Goal: Task Accomplishment & Management: Use online tool/utility

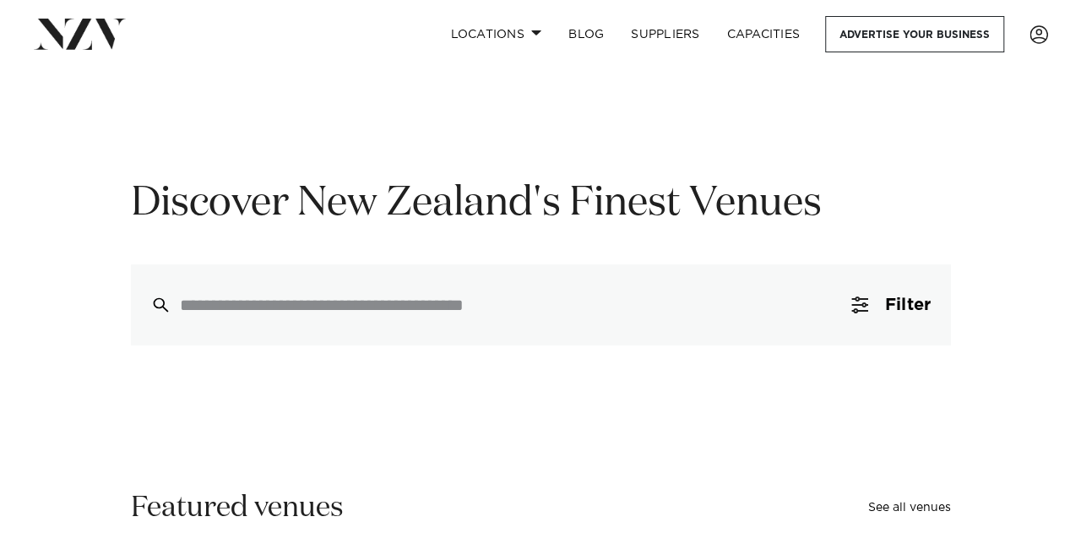
scroll to position [60, 0]
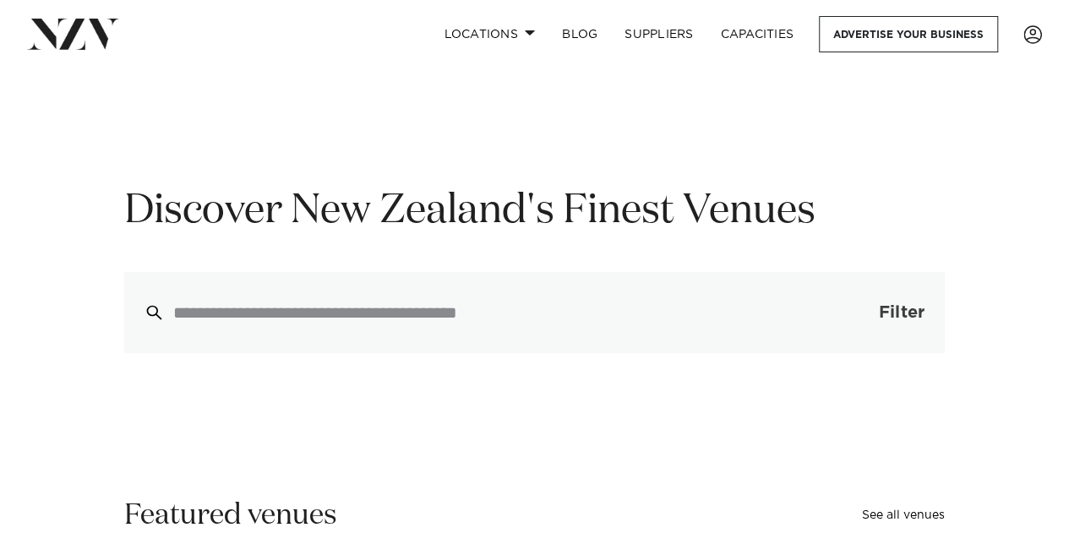
click at [889, 298] on button "Filter 0" at bounding box center [884, 312] width 120 height 81
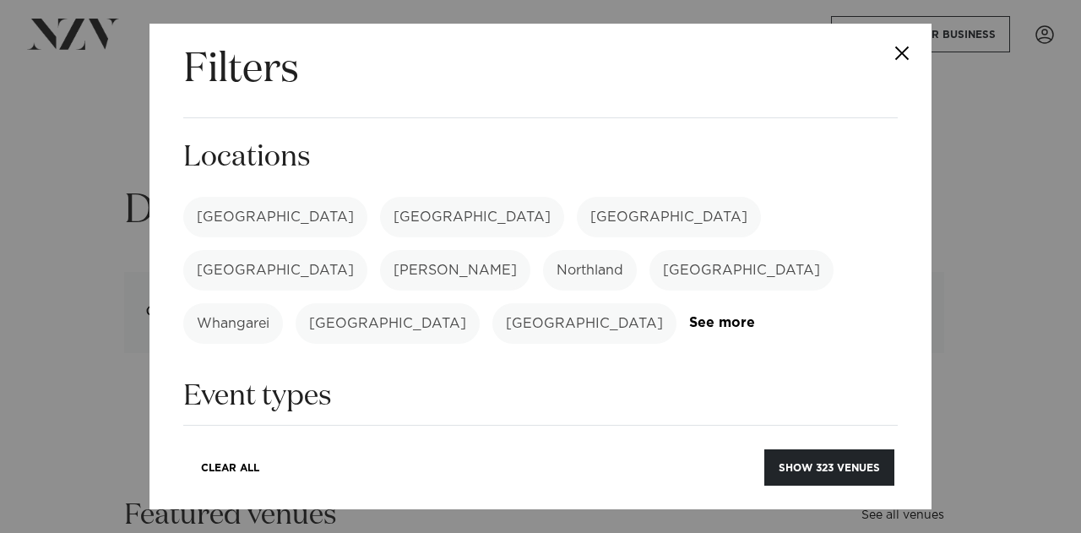
click at [380, 225] on label "[GEOGRAPHIC_DATA]" at bounding box center [472, 217] width 184 height 41
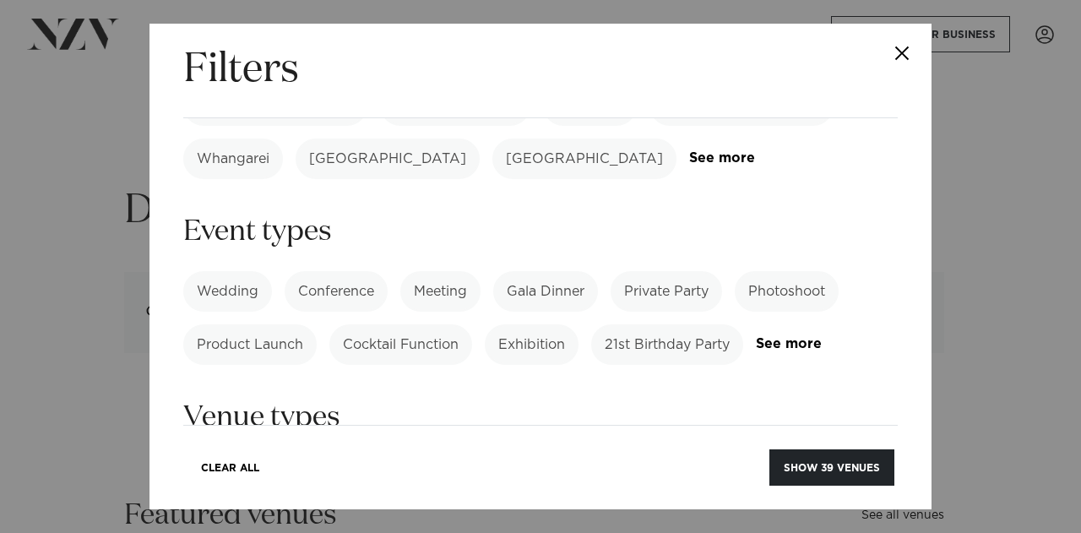
scroll to position [171, 0]
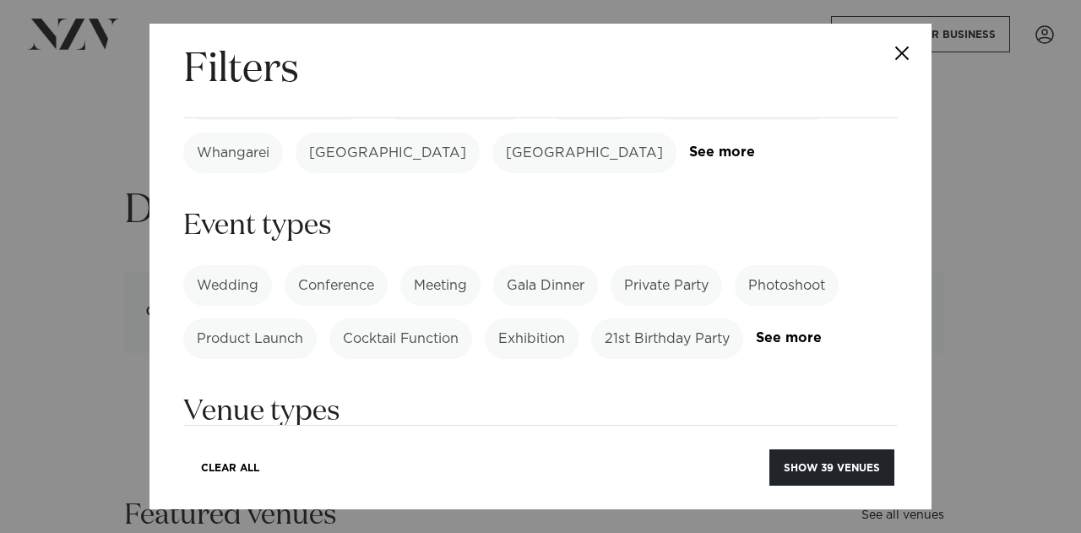
click at [363, 265] on label "Conference" at bounding box center [336, 285] width 103 height 41
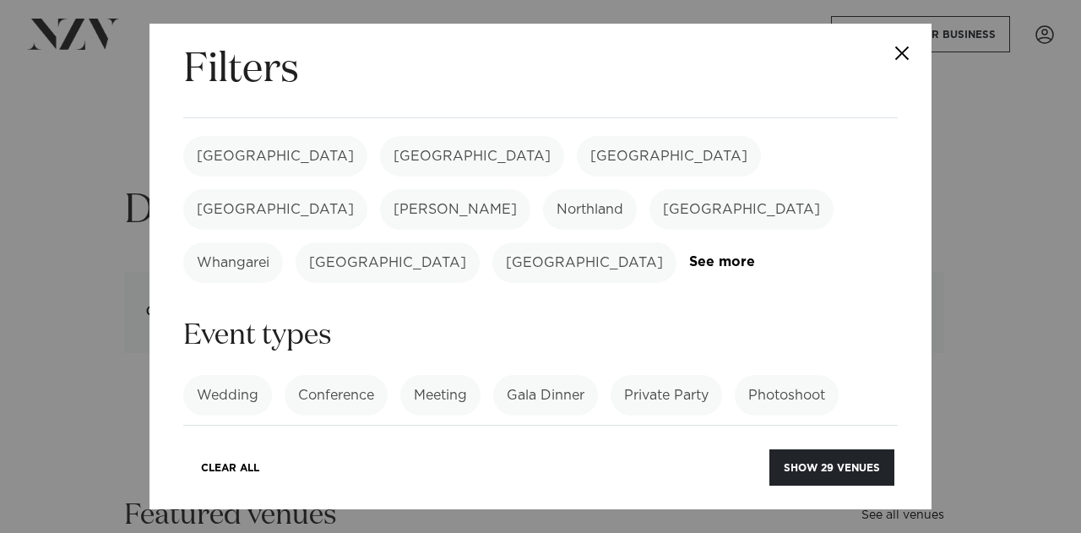
scroll to position [37, 0]
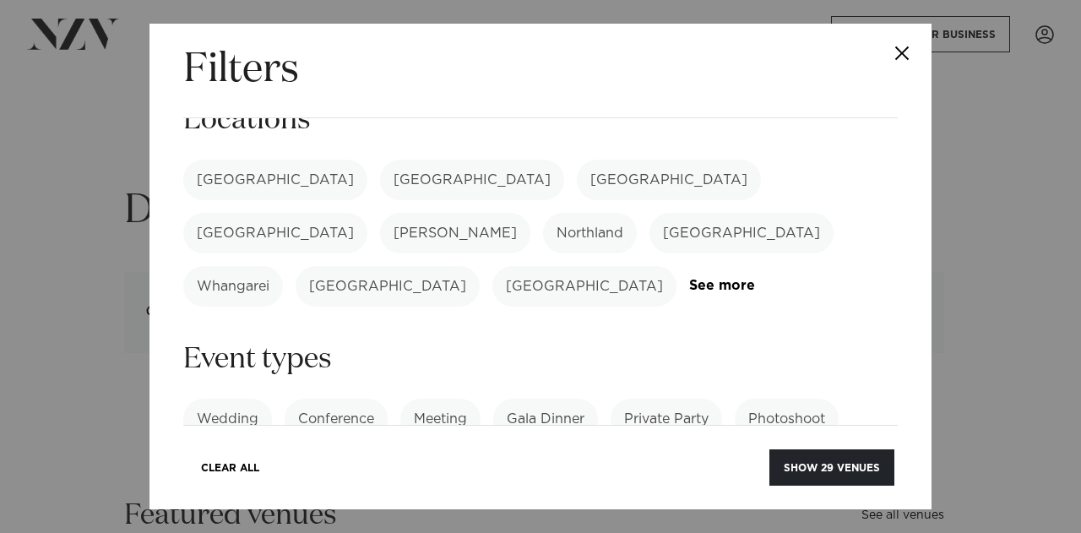
click at [532, 399] on label "Gala Dinner" at bounding box center [545, 419] width 105 height 41
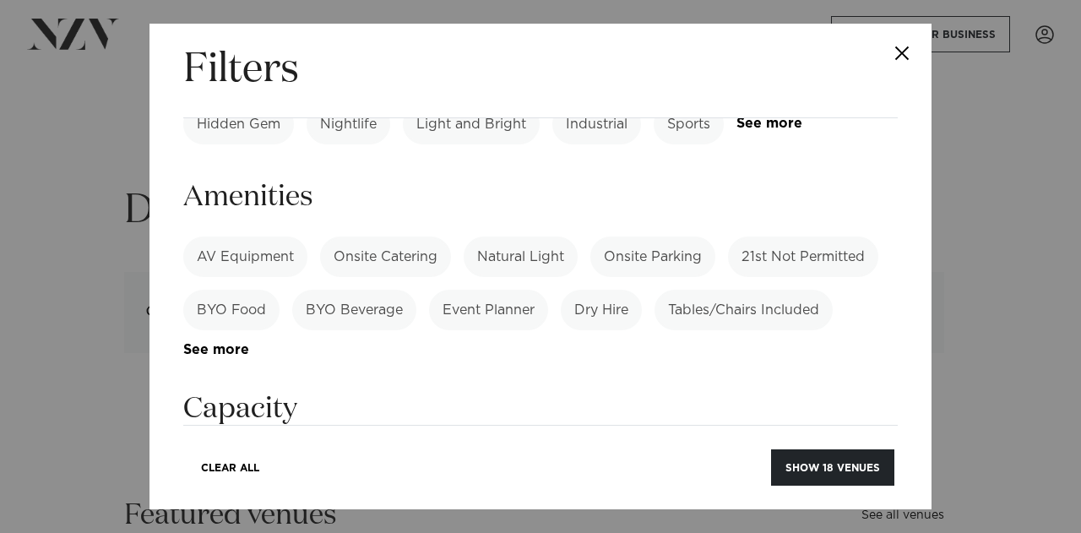
scroll to position [580, 0]
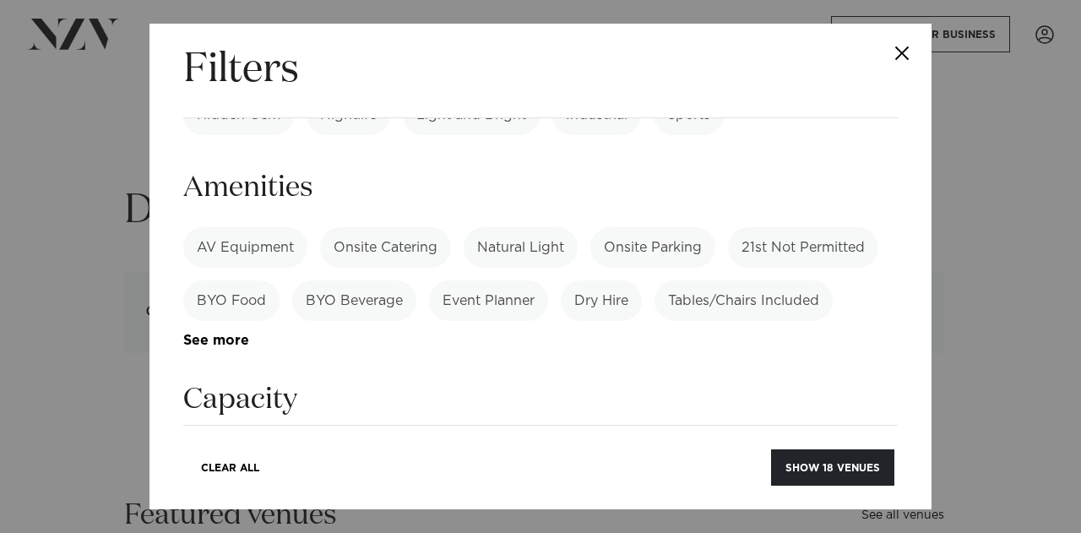
click at [242, 227] on label "AV Equipment" at bounding box center [245, 247] width 124 height 41
click at [231, 334] on link "See more" at bounding box center [249, 341] width 132 height 14
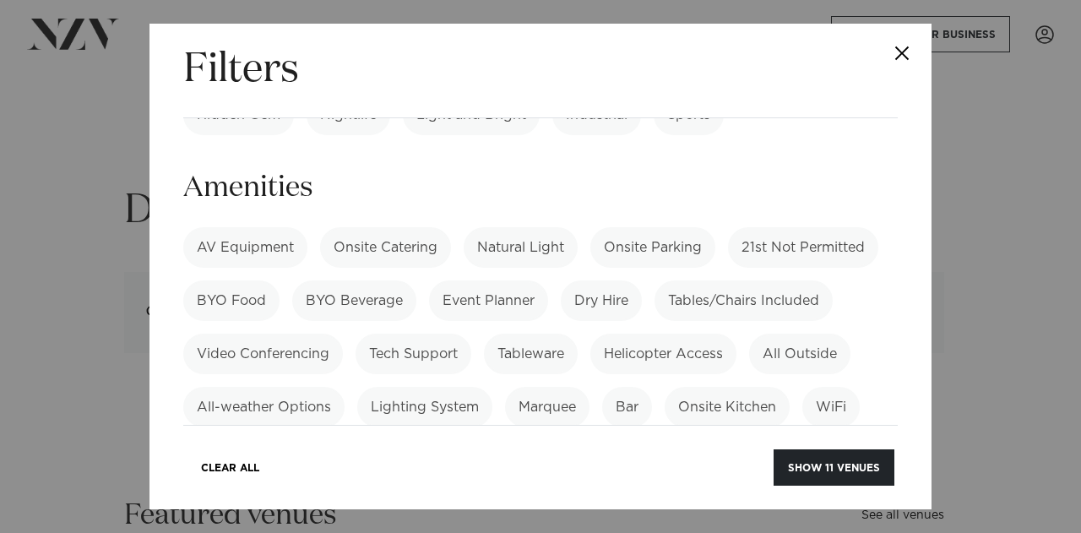
click at [367, 227] on label "Onsite Catering" at bounding box center [385, 247] width 131 height 41
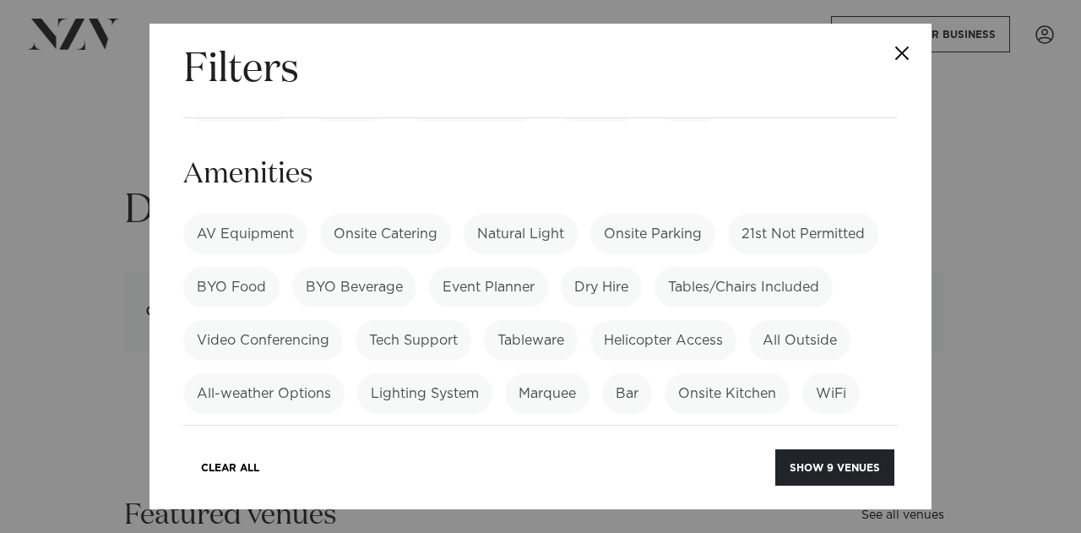
scroll to position [605, 0]
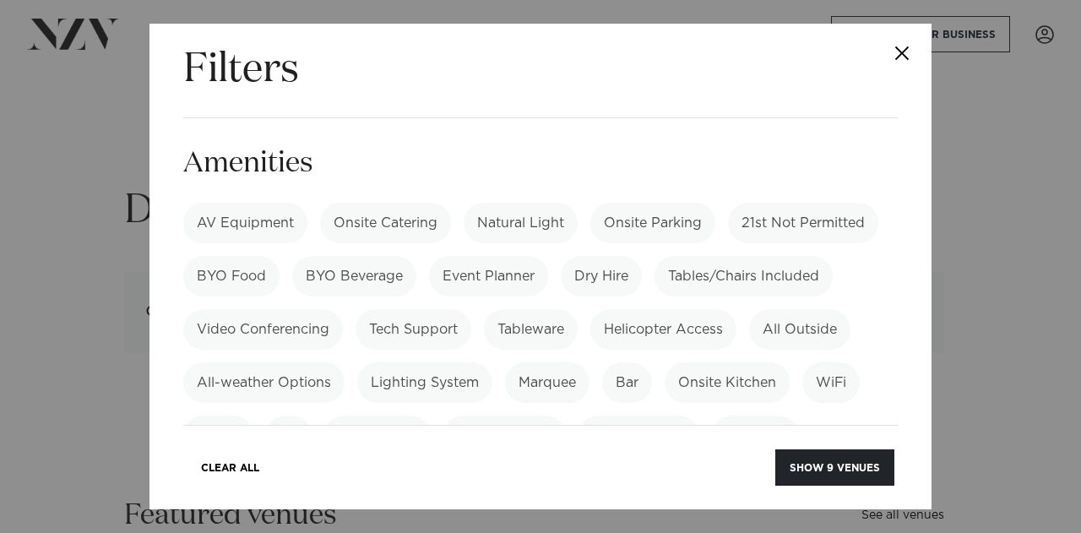
click at [674, 204] on label "Onsite Parking" at bounding box center [652, 223] width 125 height 41
click at [307, 309] on label "Video Conferencing" at bounding box center [263, 329] width 160 height 41
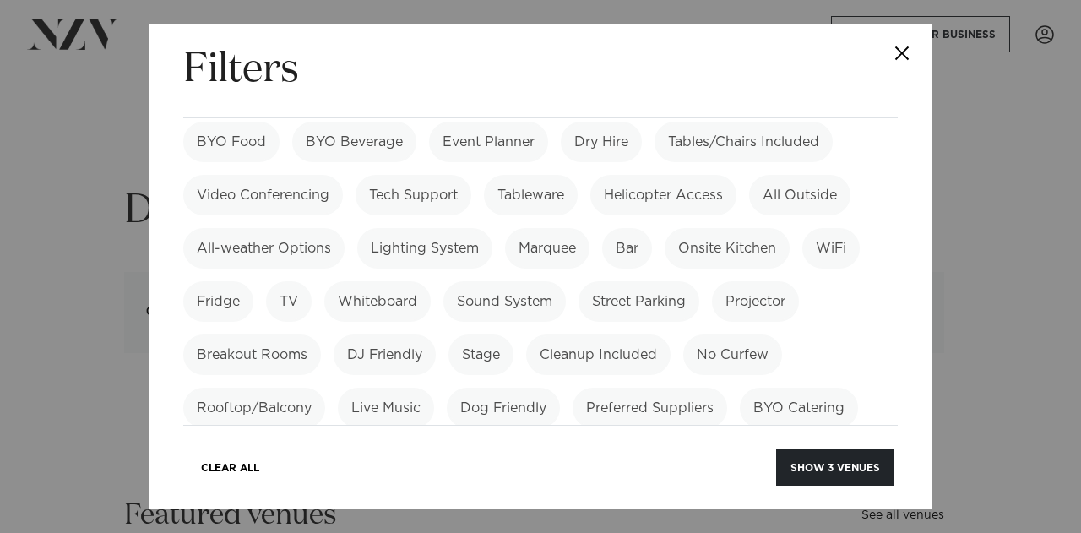
scroll to position [754, 0]
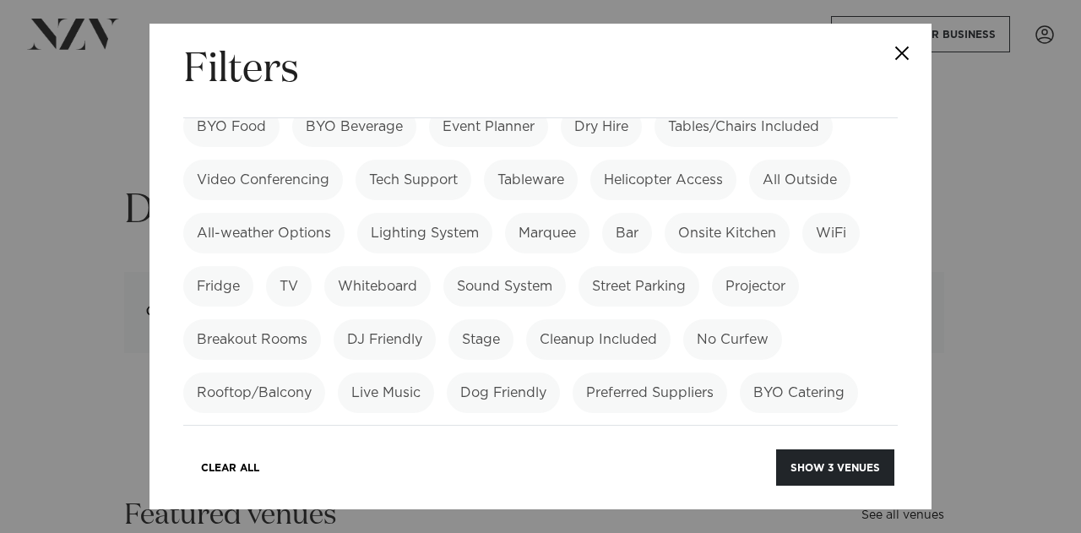
click at [829, 213] on label "WiFi" at bounding box center [830, 233] width 57 height 41
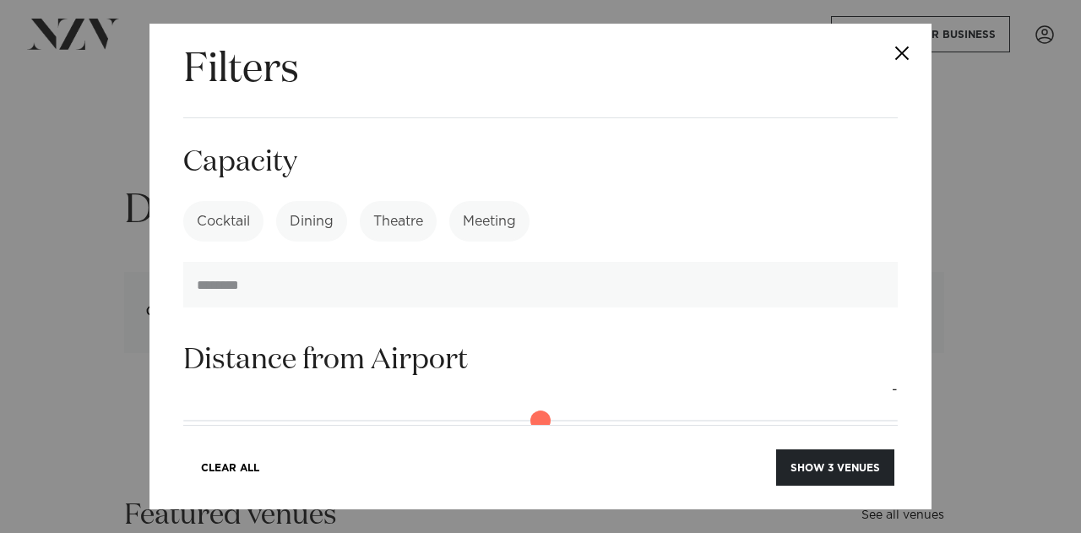
scroll to position [1153, 0]
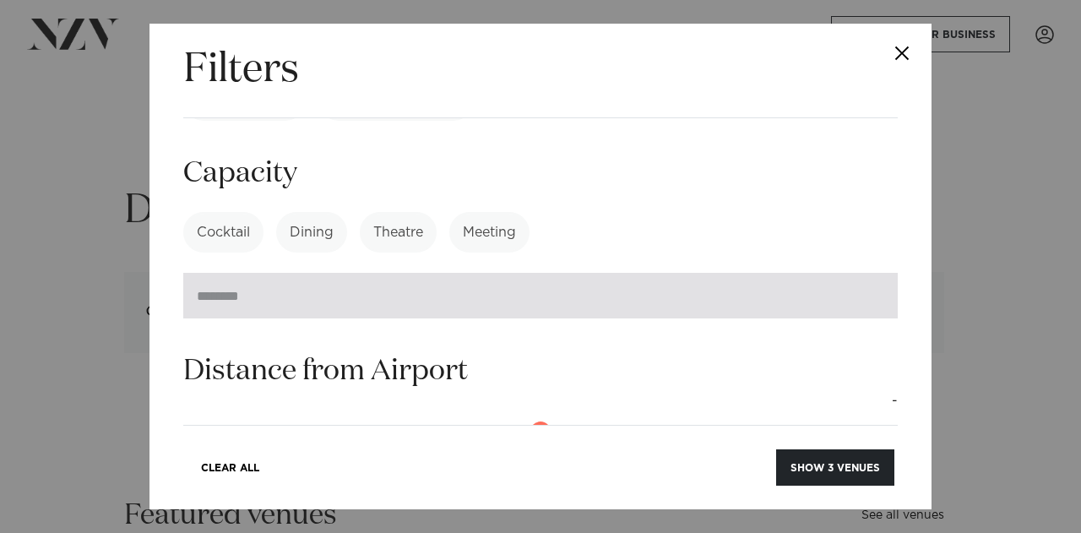
click at [292, 276] on input "number" at bounding box center [540, 296] width 715 height 46
click at [865, 275] on input "**" at bounding box center [540, 296] width 715 height 46
click at [865, 274] on input "**" at bounding box center [540, 296] width 715 height 46
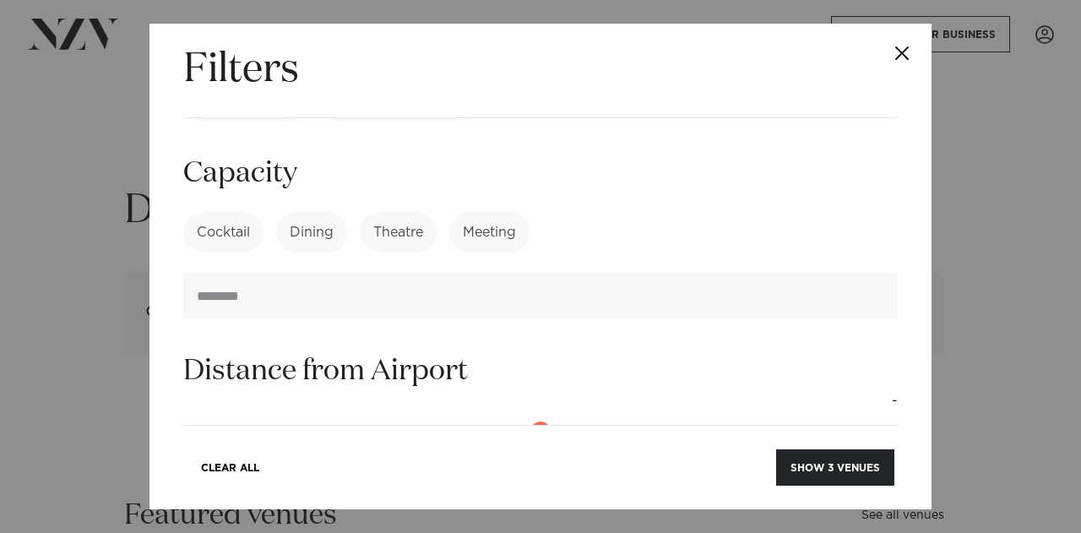
drag, startPoint x: 358, startPoint y: 271, endPoint x: 107, endPoint y: 284, distance: 251.2
click at [107, 284] on div "Filters Search Type Venue Supplier See more Locations [GEOGRAPHIC_DATA] [GEOGRA…" at bounding box center [540, 266] width 1081 height 533
type input "***"
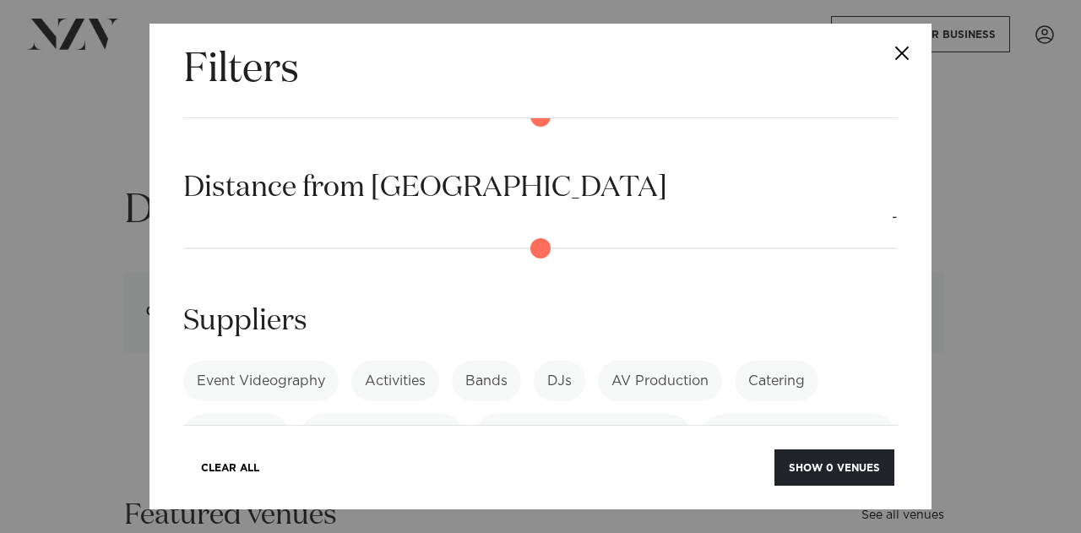
scroll to position [1480, 0]
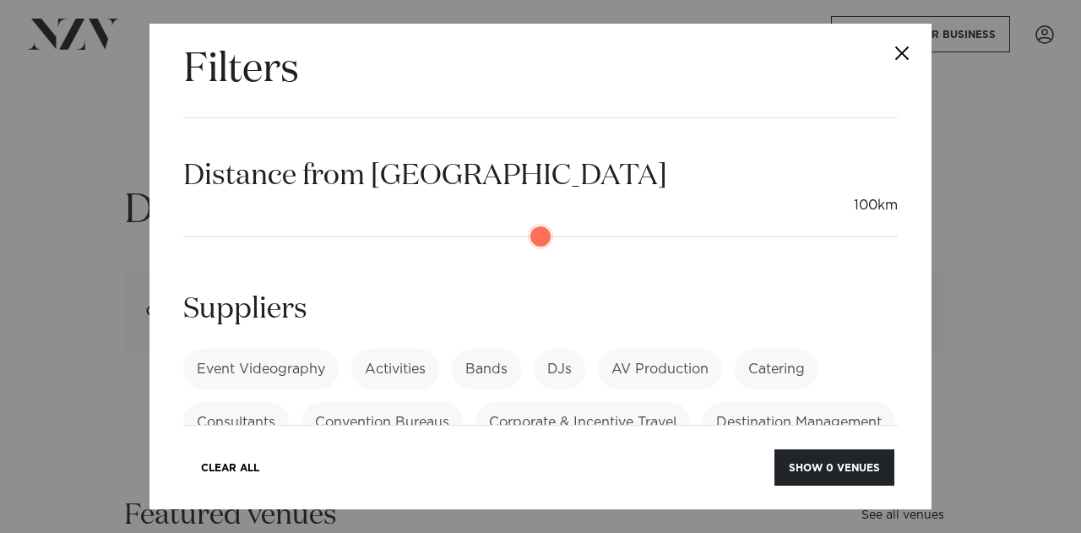
drag, startPoint x: 193, startPoint y: 215, endPoint x: 880, endPoint y: 217, distance: 687.6
type input "***"
click at [880, 223] on input "range" at bounding box center [540, 236] width 715 height 27
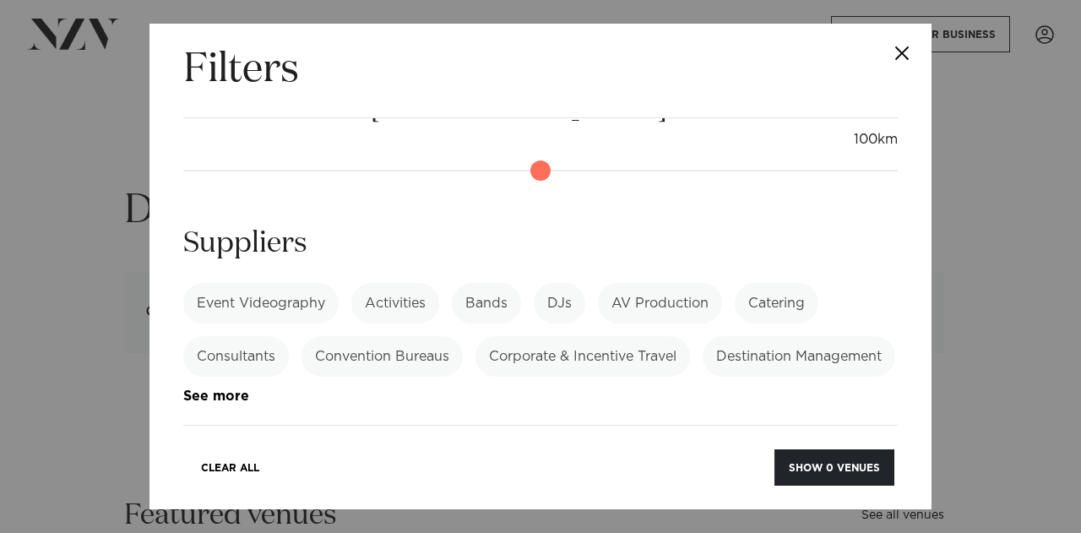
scroll to position [1556, 0]
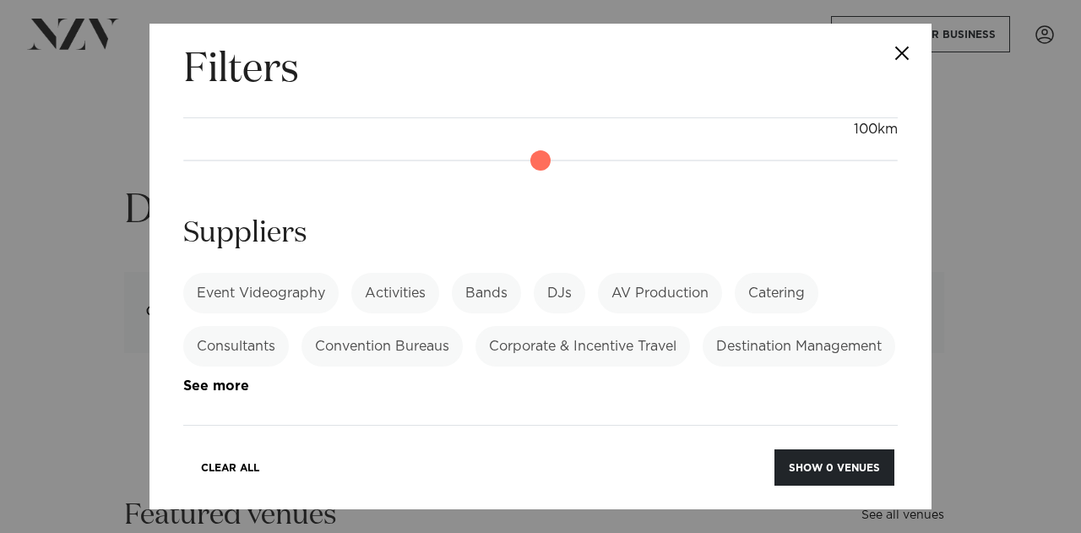
click at [665, 273] on label "AV Production" at bounding box center [660, 293] width 124 height 41
type input "*"
click at [760, 273] on label "Catering" at bounding box center [777, 293] width 84 height 41
click at [845, 471] on button "Show 2 suppliers" at bounding box center [827, 467] width 133 height 36
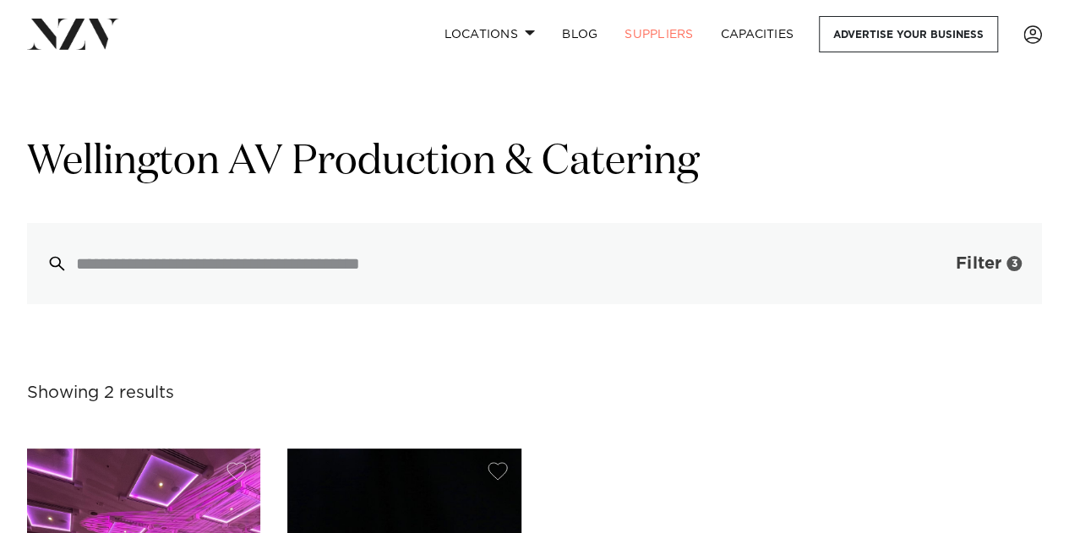
click at [972, 266] on span "Filter" at bounding box center [978, 263] width 46 height 17
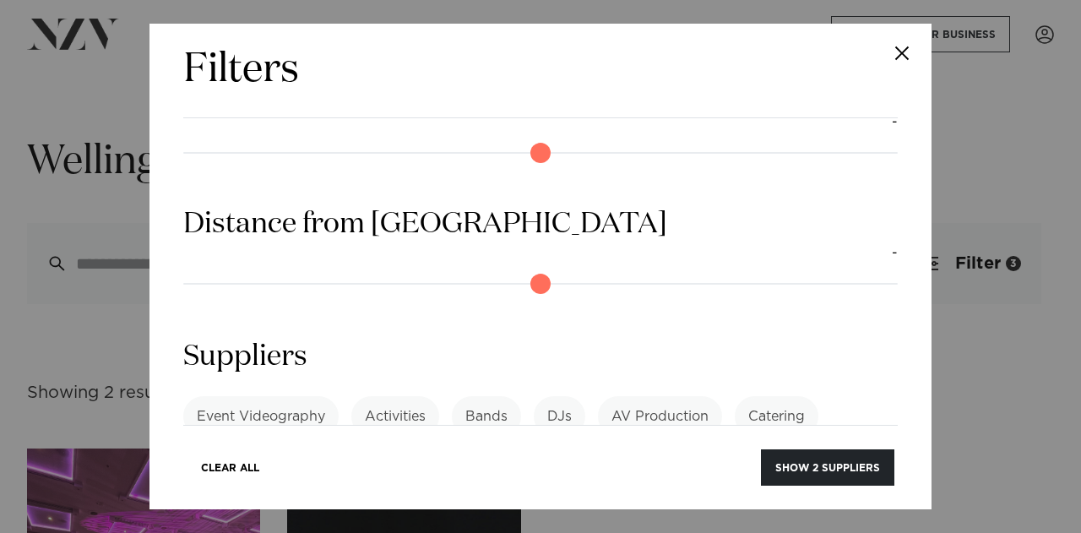
scroll to position [1640, 0]
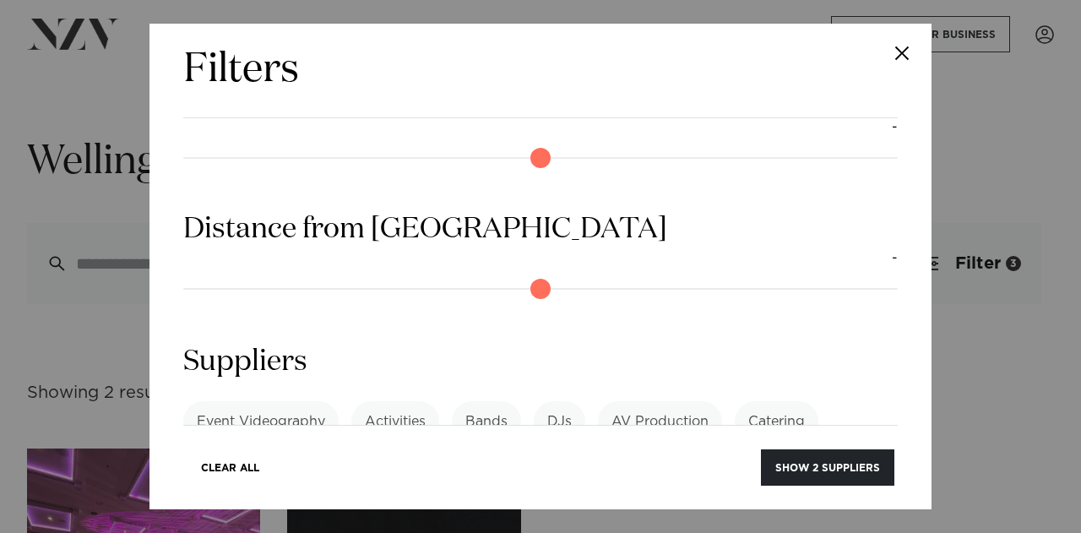
click at [673, 401] on label "AV Production" at bounding box center [660, 421] width 124 height 41
click at [775, 401] on label "Catering" at bounding box center [777, 421] width 84 height 41
click at [846, 469] on button "Show 10 suppliers" at bounding box center [824, 467] width 139 height 36
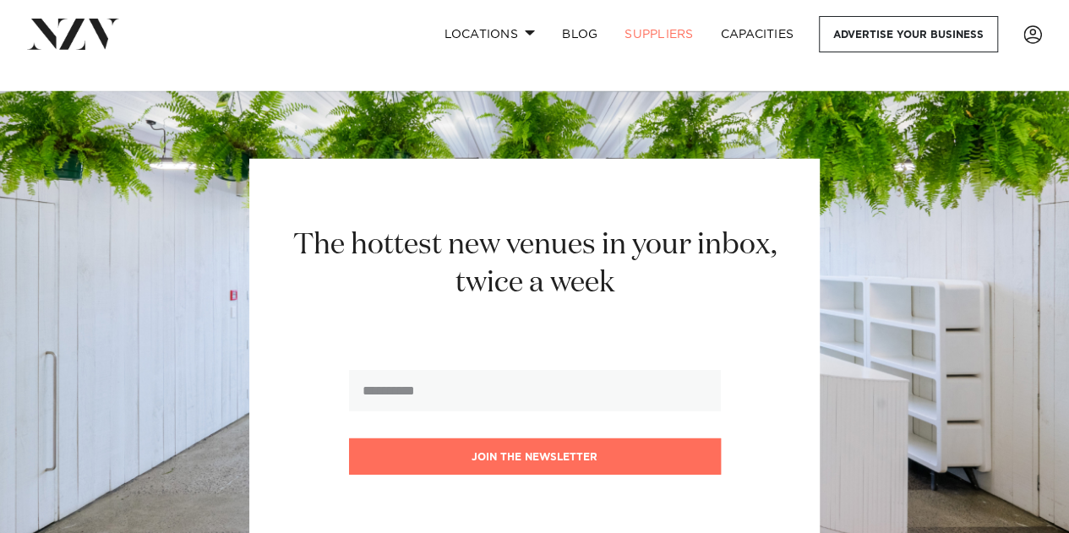
scroll to position [2393, 0]
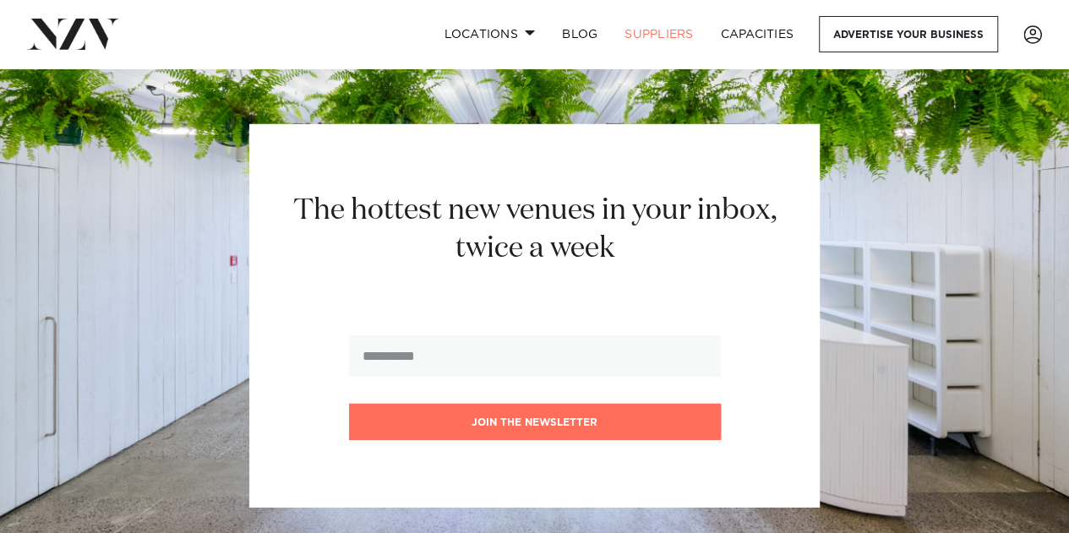
drag, startPoint x: 1073, startPoint y: 68, endPoint x: 1042, endPoint y: 413, distance: 346.0
